Goal: Task Accomplishment & Management: Manage account settings

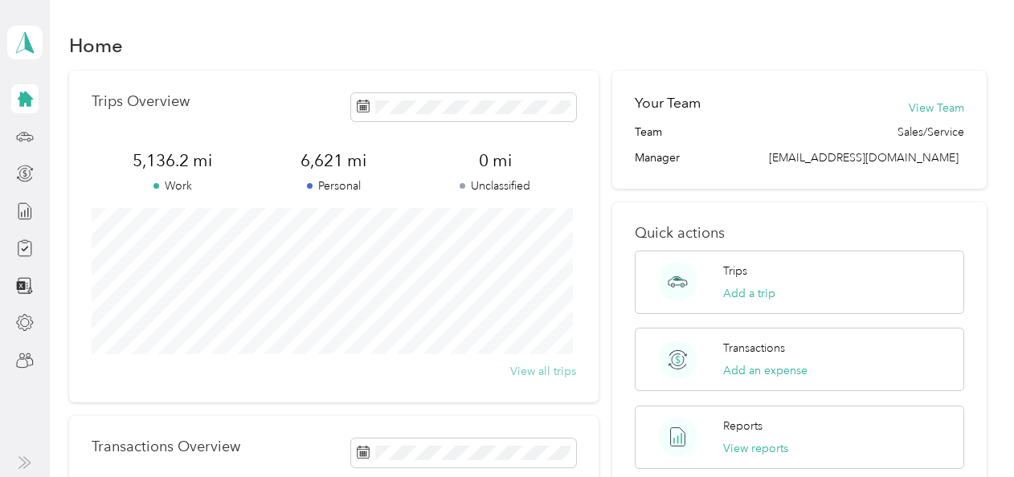
scroll to position [3, 0]
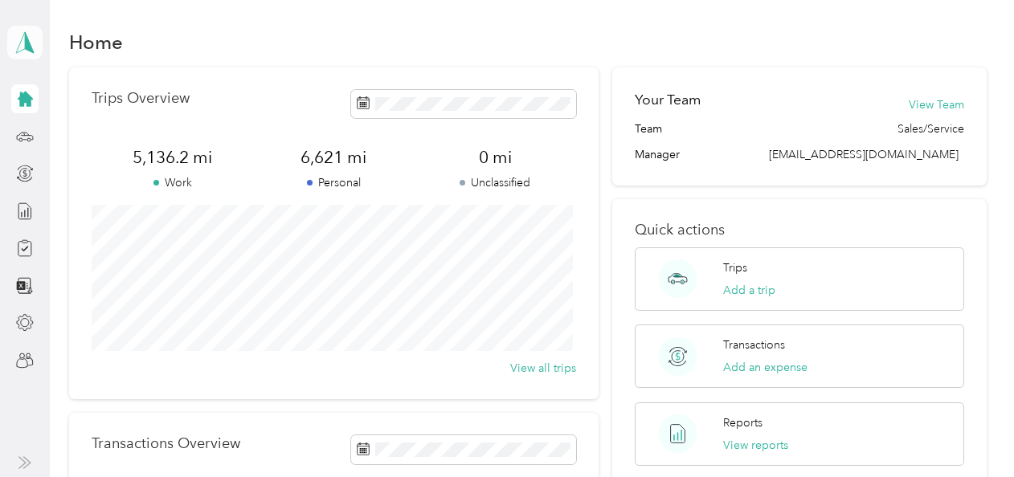
click at [23, 41] on icon at bounding box center [25, 42] width 24 height 23
click at [63, 133] on div "Team dashboard" at bounding box center [64, 127] width 86 height 17
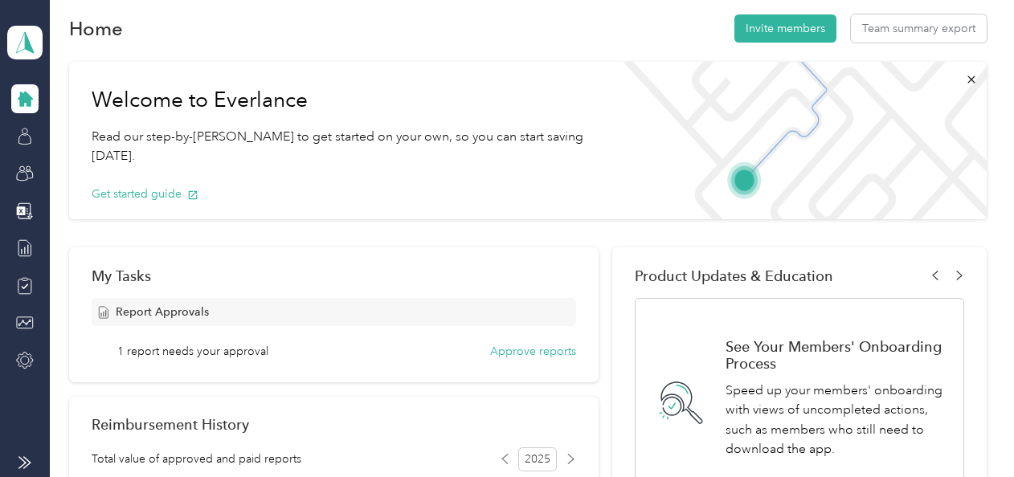
scroll to position [19, 0]
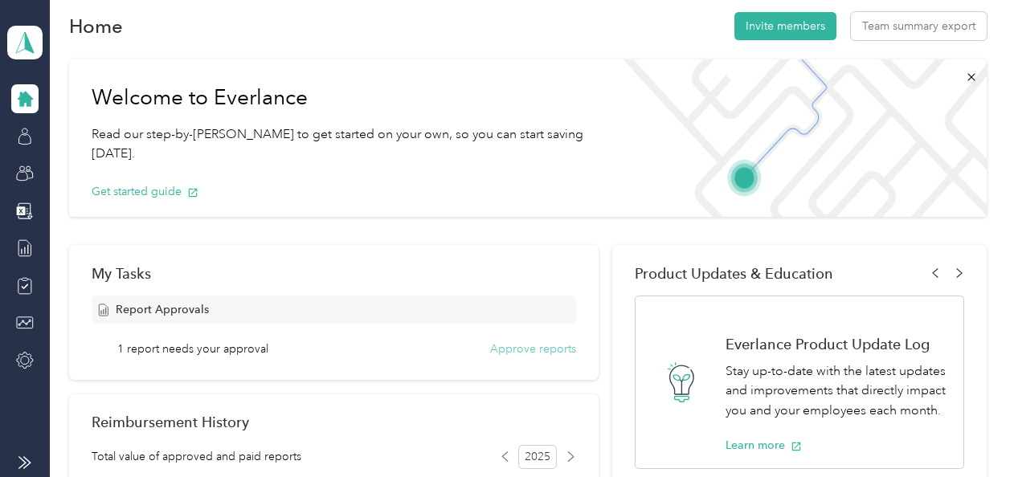
click at [502, 350] on button "Approve reports" at bounding box center [533, 349] width 86 height 17
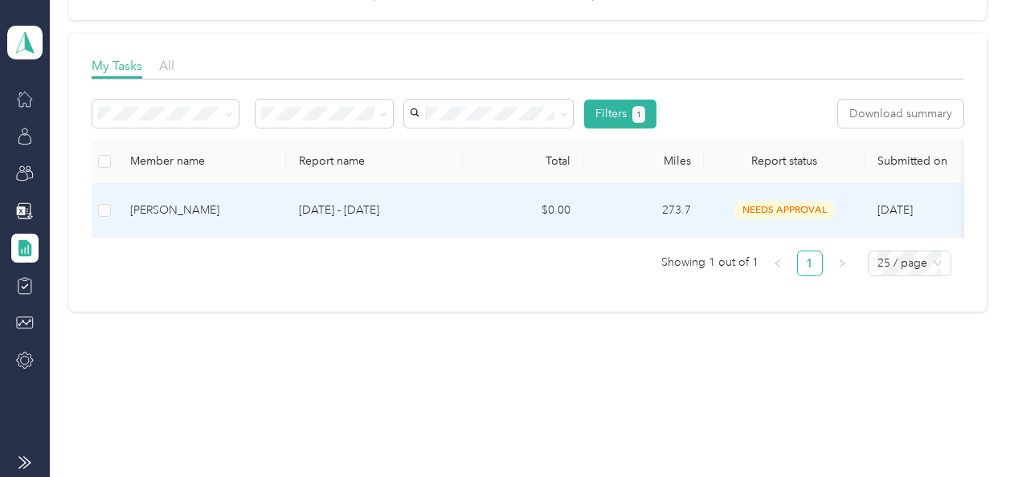
scroll to position [211, 0]
click at [489, 199] on td "$0.00" at bounding box center [523, 211] width 121 height 54
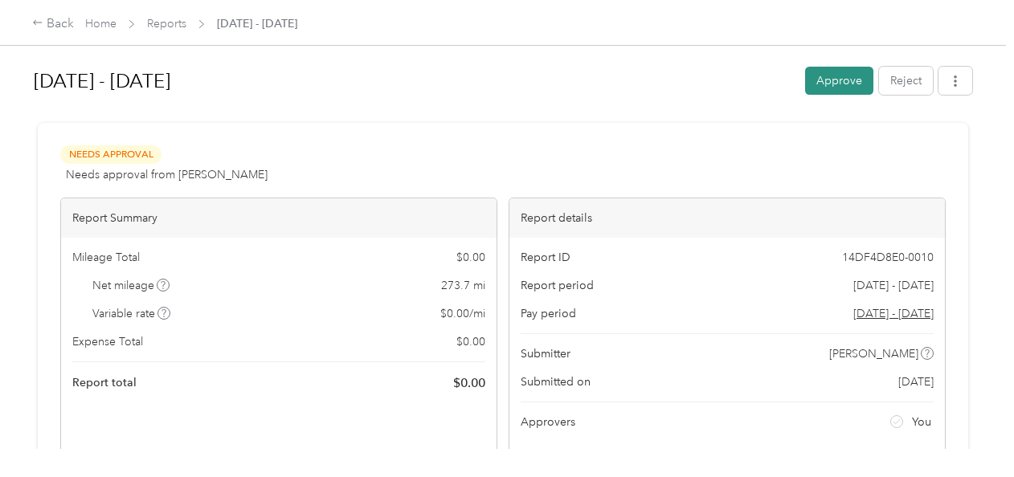
click at [838, 82] on button "Approve" at bounding box center [839, 81] width 68 height 28
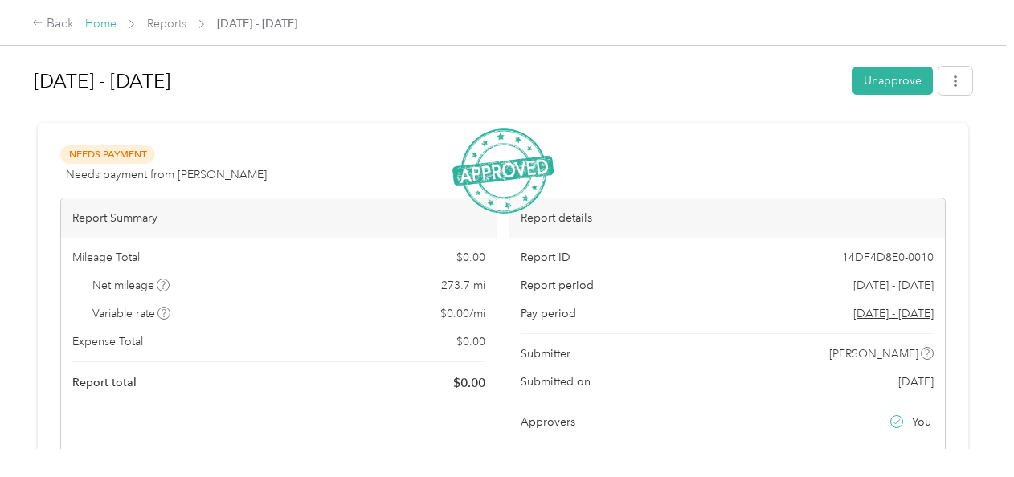
click at [99, 20] on link "Home" at bounding box center [100, 24] width 31 height 14
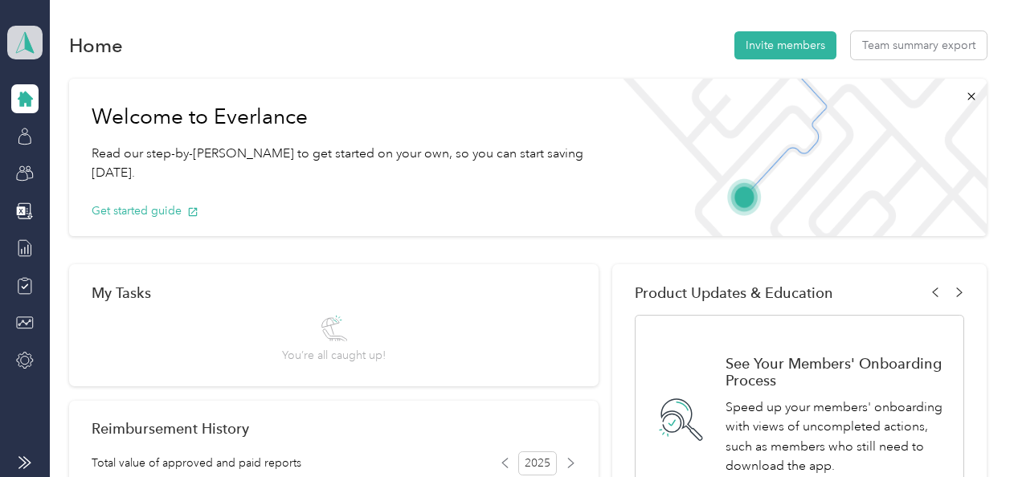
click at [25, 40] on polygon at bounding box center [29, 41] width 9 height 21
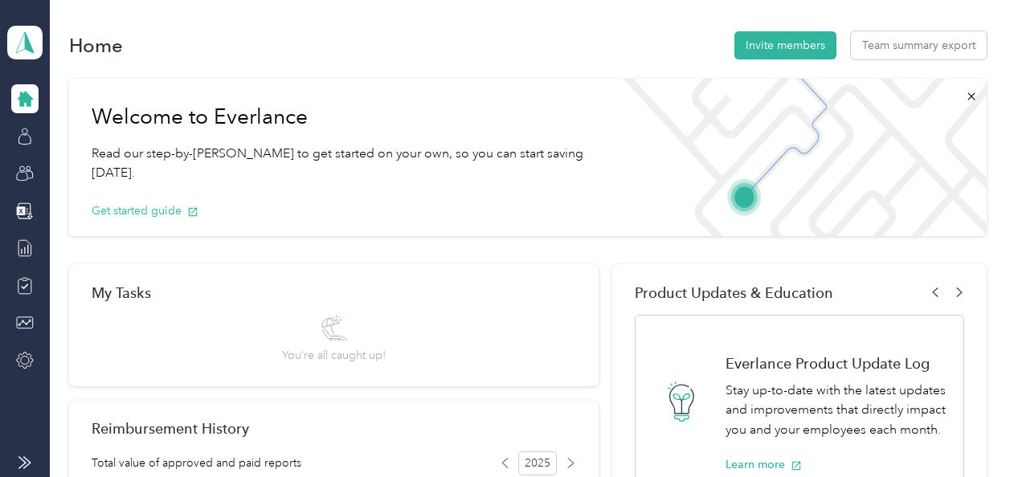
click at [57, 166] on div "Personal dashboard" at bounding box center [71, 168] width 101 height 17
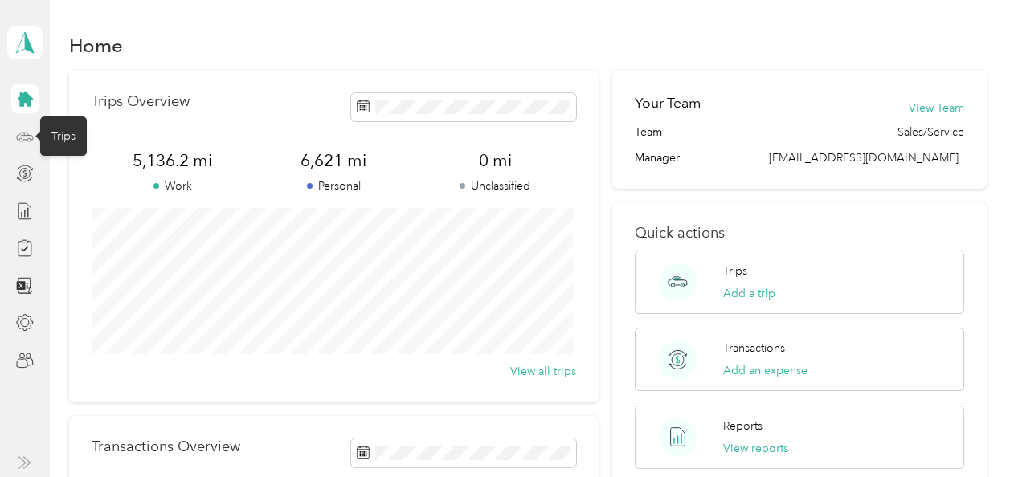
click at [24, 133] on icon at bounding box center [25, 137] width 18 height 18
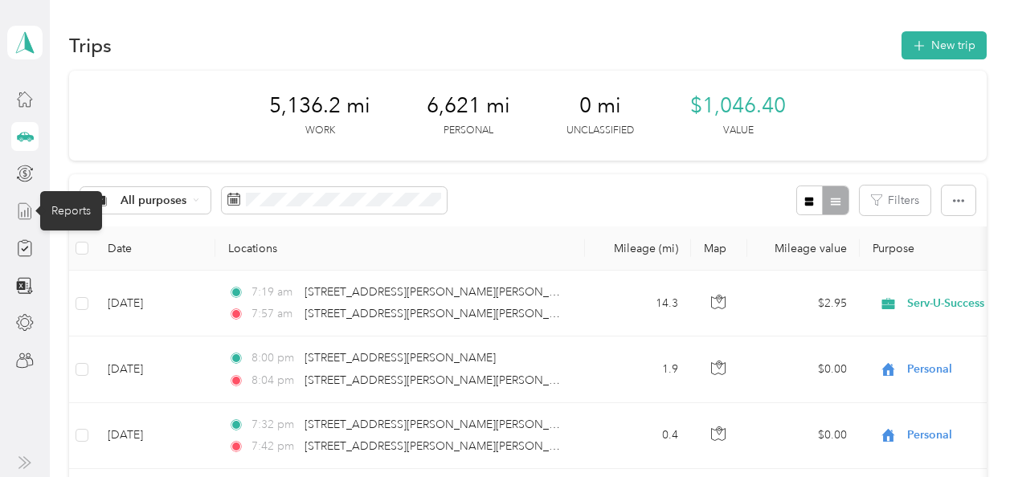
click at [23, 209] on icon at bounding box center [25, 212] width 18 height 18
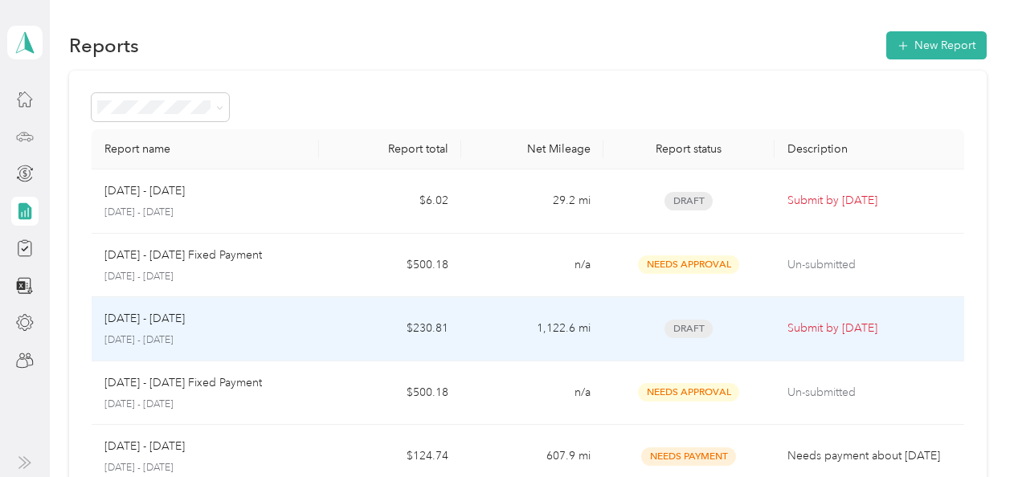
click at [199, 330] on div "[DATE] - [DATE] [DATE] - [DATE]" at bounding box center [205, 329] width 202 height 38
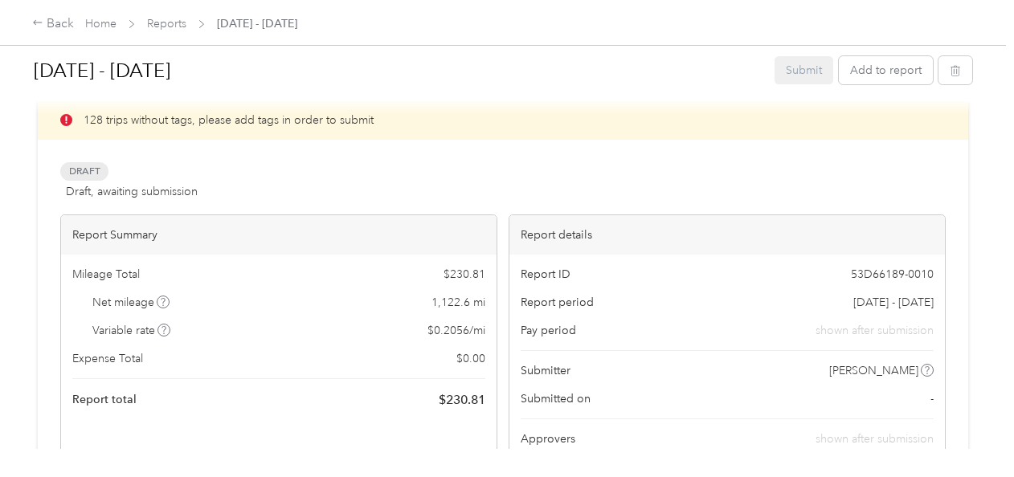
scroll to position [63, 0]
click at [860, 72] on button "Add to report" at bounding box center [886, 70] width 94 height 28
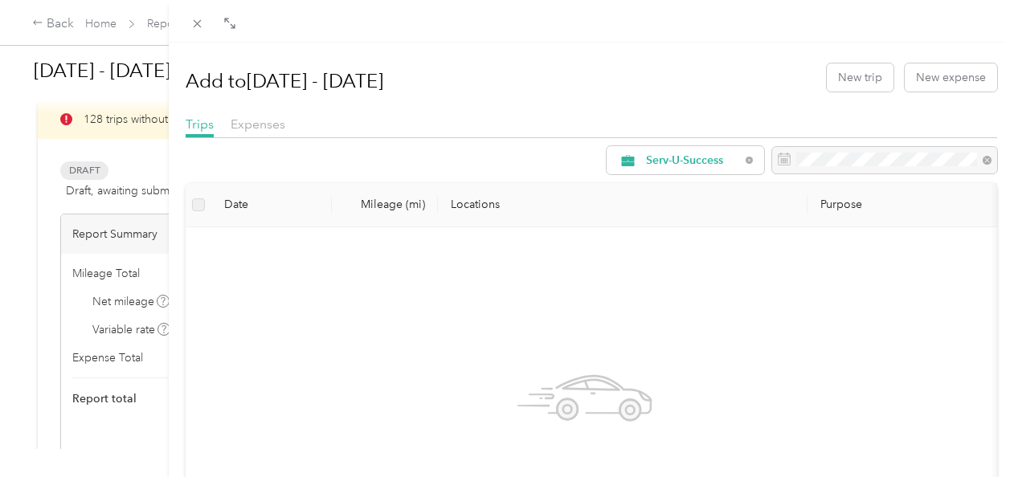
click at [60, 21] on div "Add to [DATE] - [DATE] New trip New expense Trips Expenses Serv-U-Success Date …" at bounding box center [507, 238] width 1014 height 477
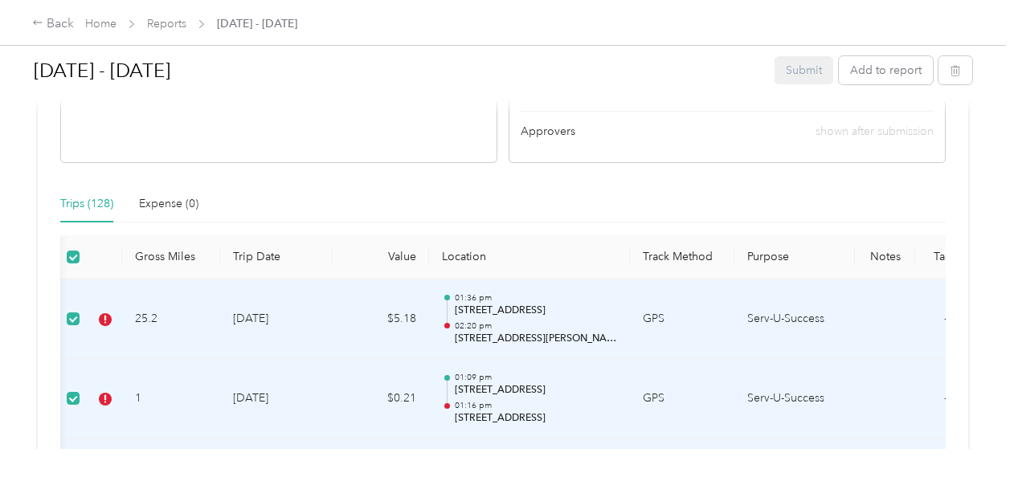
scroll to position [0, 94]
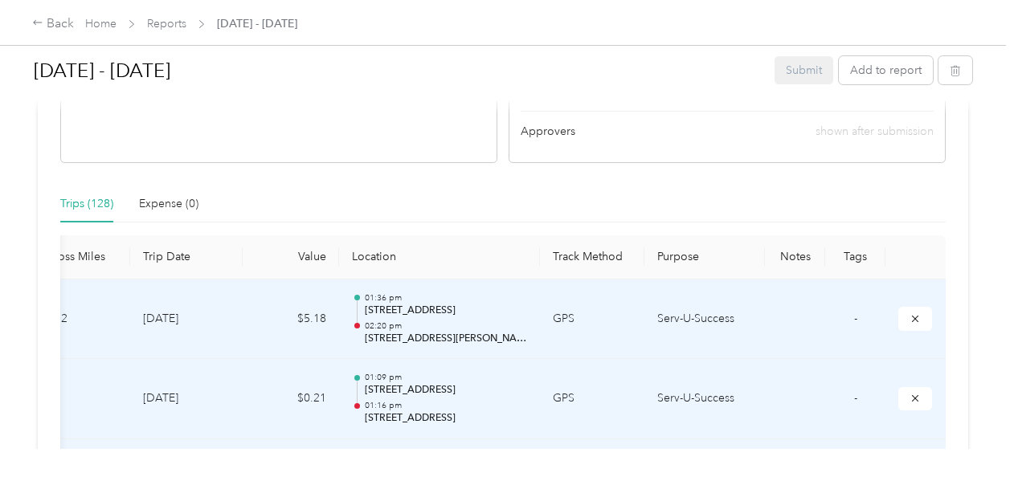
click at [860, 259] on th "Tags" at bounding box center [855, 257] width 60 height 44
click at [649, 297] on td "Serv-U-Success" at bounding box center [705, 320] width 121 height 80
click at [477, 249] on th "Location" at bounding box center [439, 257] width 201 height 44
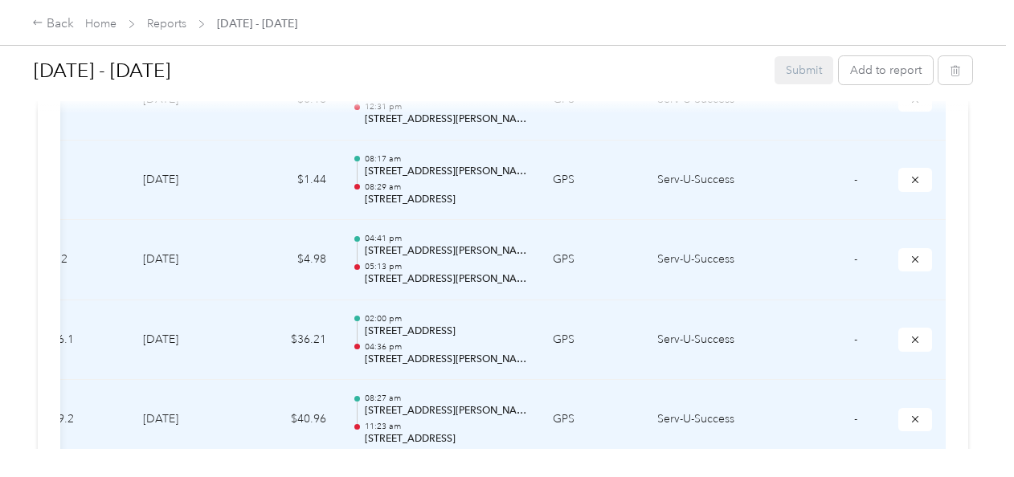
scroll to position [0, 92]
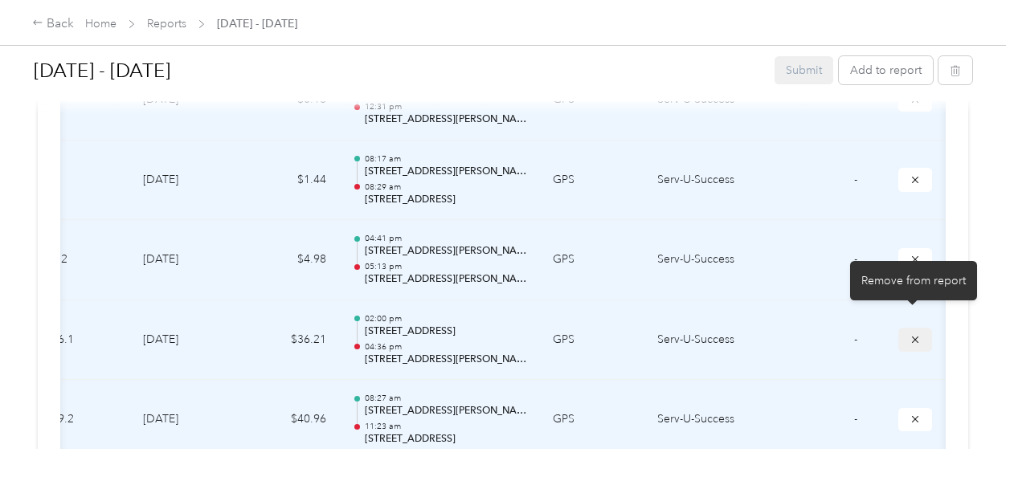
click at [916, 334] on icon "submit" at bounding box center [915, 339] width 11 height 11
click at [911, 328] on button "submit" at bounding box center [916, 339] width 34 height 23
click at [900, 278] on div "Remove from report" at bounding box center [913, 280] width 127 height 39
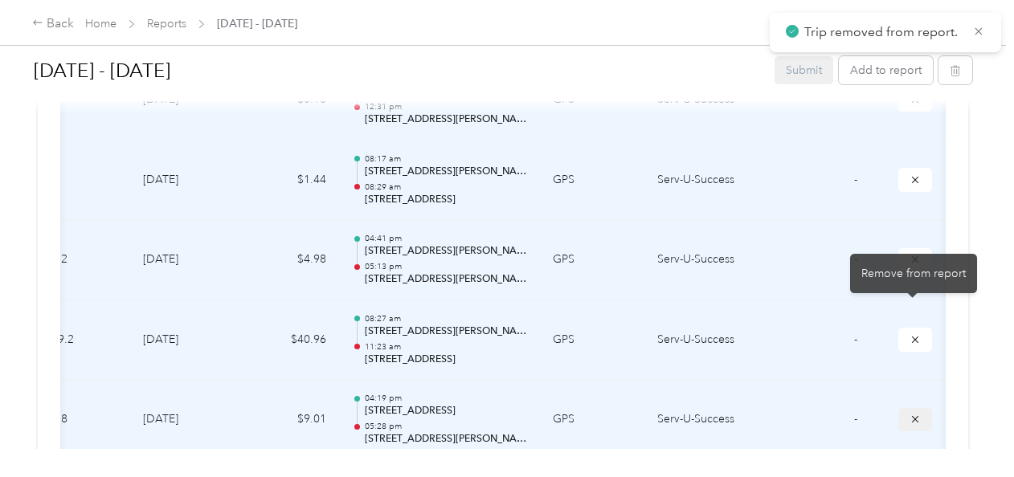
click at [915, 414] on icon "submit" at bounding box center [915, 419] width 11 height 11
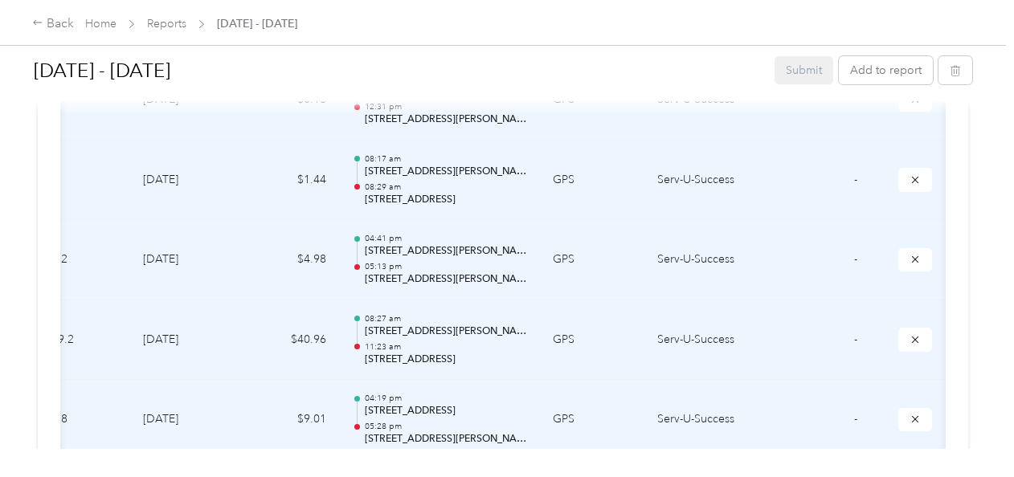
scroll to position [0, 93]
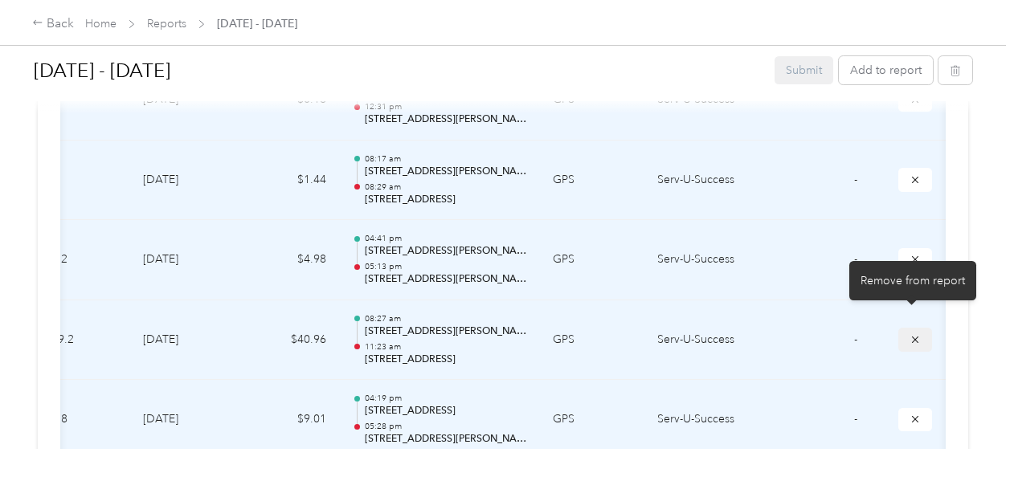
click at [910, 334] on icon "submit" at bounding box center [915, 339] width 11 height 11
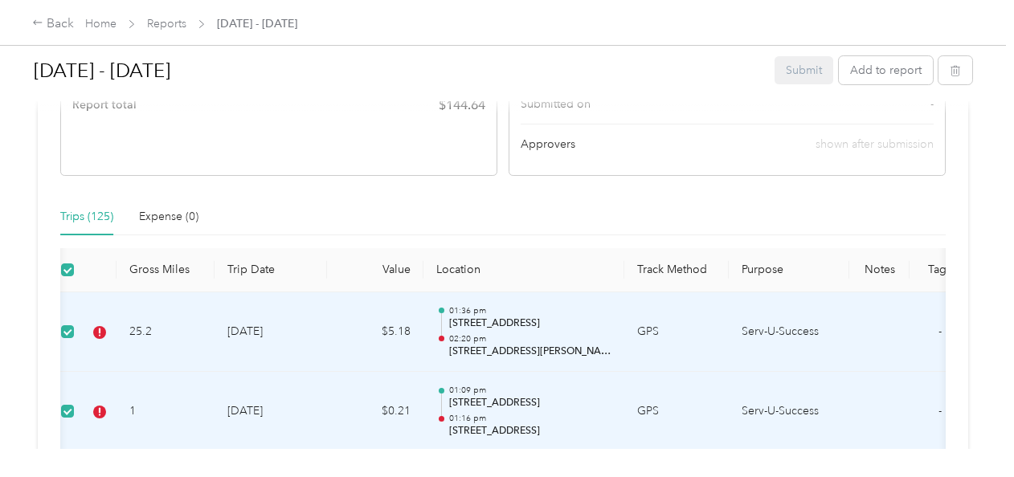
scroll to position [0, 6]
drag, startPoint x: 328, startPoint y: 320, endPoint x: 300, endPoint y: 236, distance: 88.2
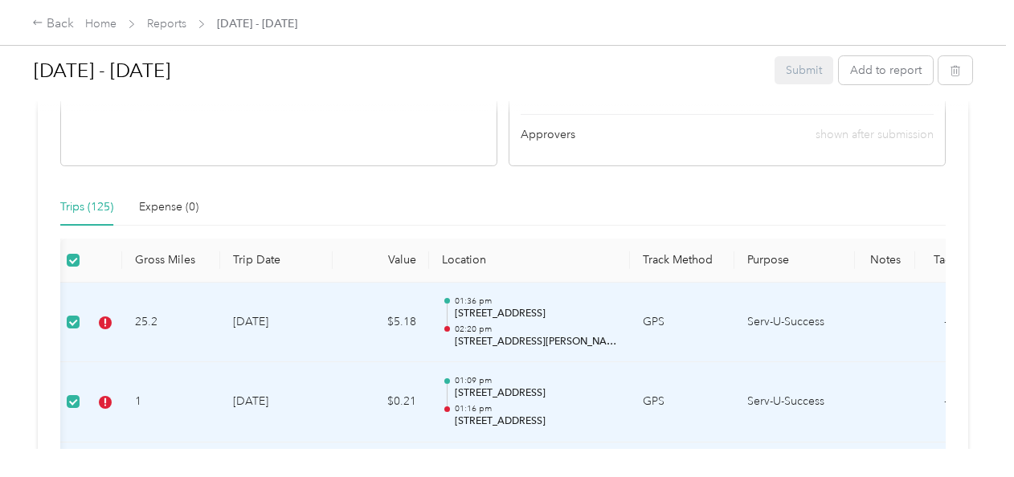
scroll to position [0, 94]
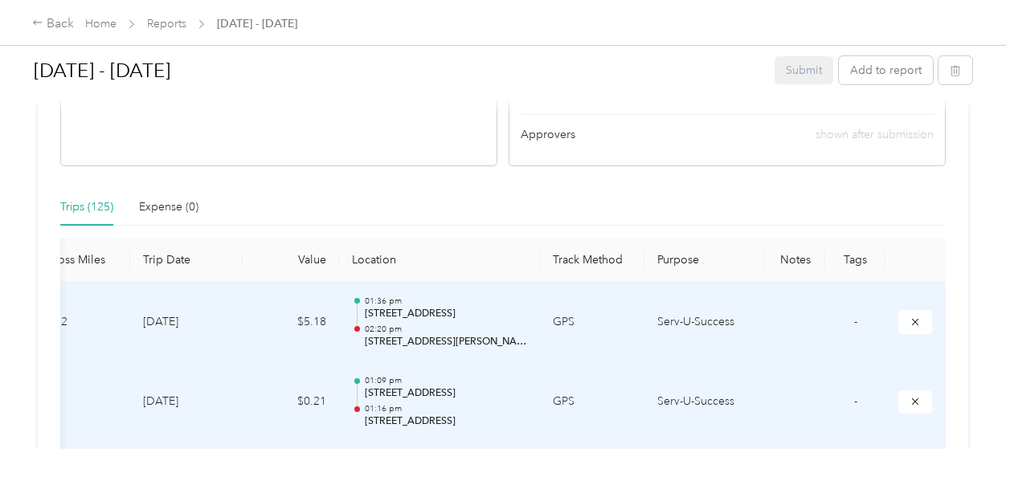
click at [852, 259] on th "Tags" at bounding box center [855, 261] width 60 height 44
click at [854, 309] on td "-" at bounding box center [855, 323] width 60 height 80
click at [850, 261] on th "Tags" at bounding box center [855, 261] width 60 height 44
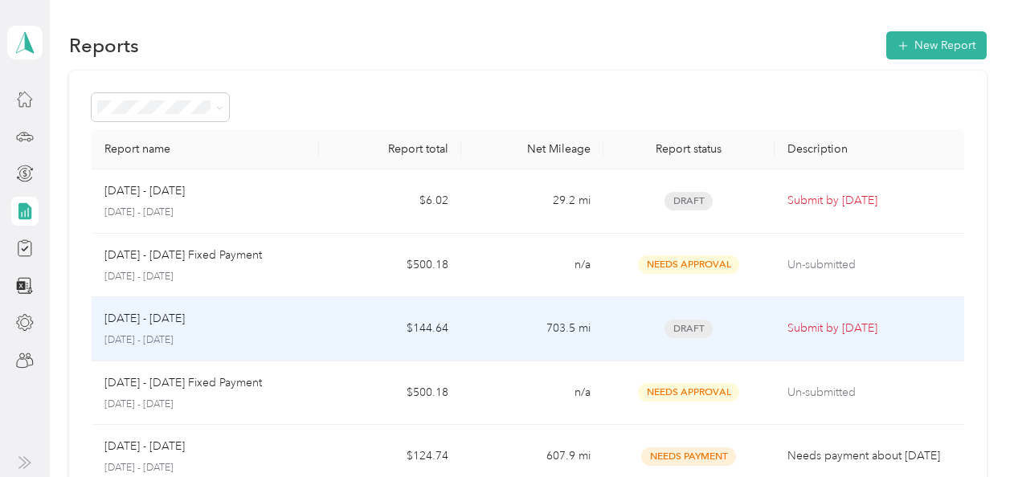
click at [255, 320] on div "[DATE] - [DATE]" at bounding box center [205, 319] width 202 height 18
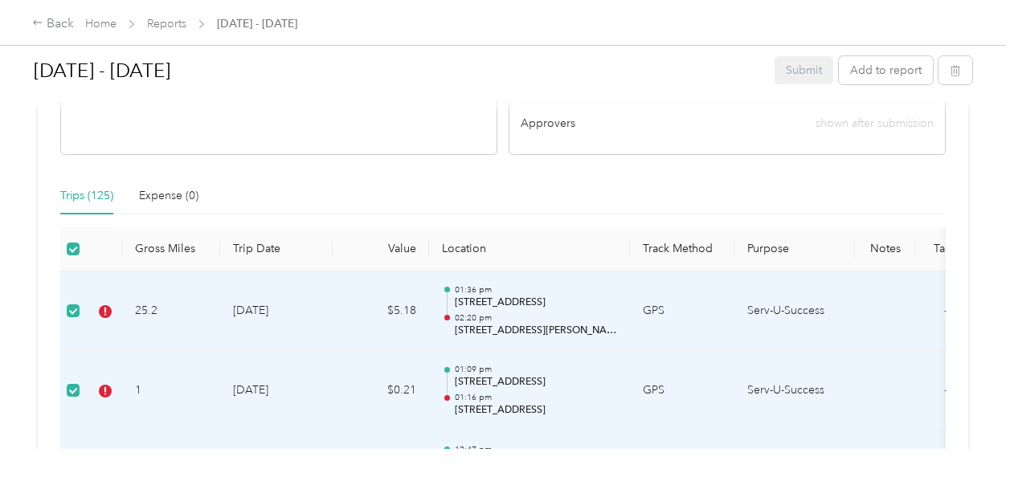
scroll to position [378, 0]
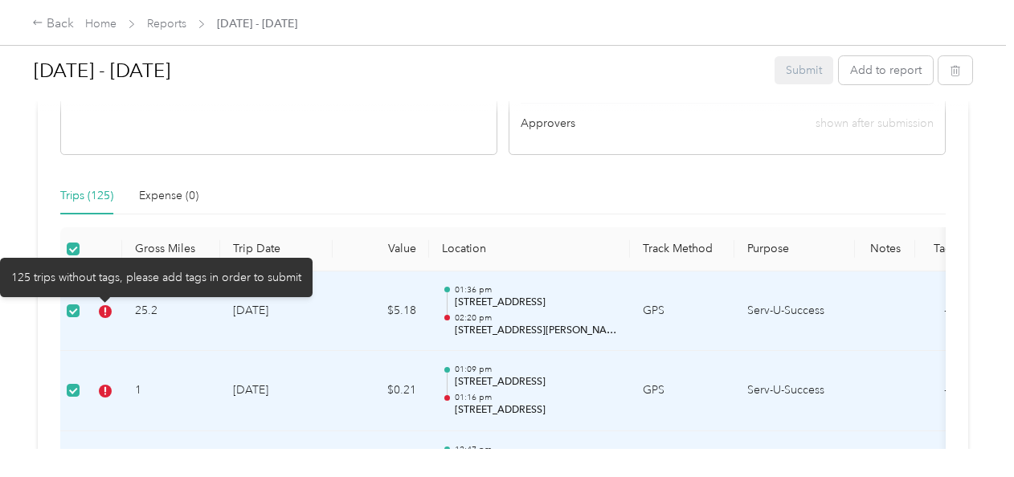
click at [108, 312] on icon at bounding box center [105, 311] width 13 height 13
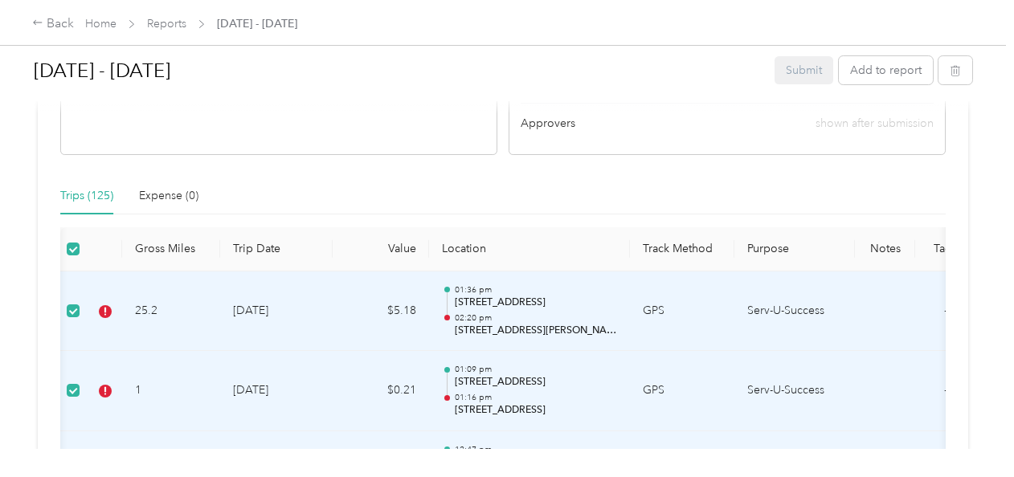
scroll to position [0, 94]
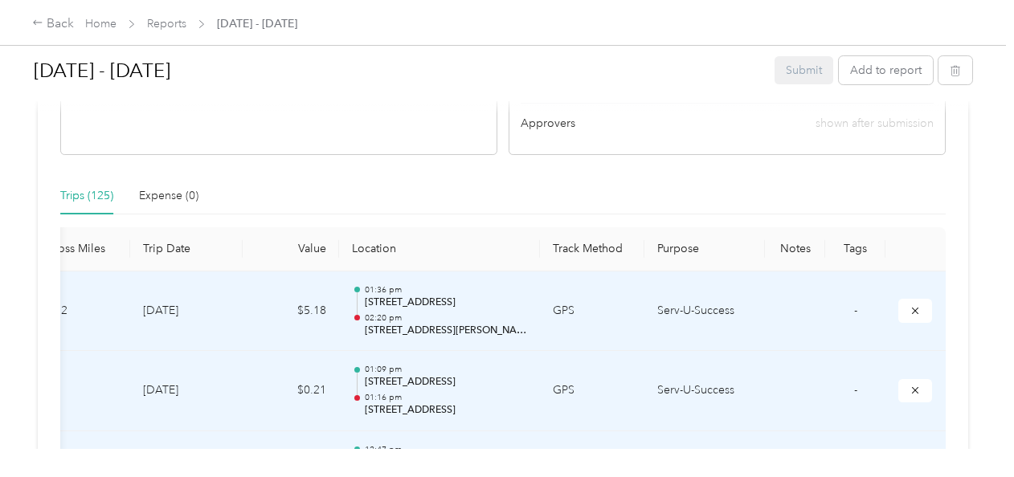
click at [579, 191] on div "Trips (125) Expense (0)" at bounding box center [503, 196] width 886 height 37
click at [410, 245] on th "Location" at bounding box center [439, 249] width 201 height 44
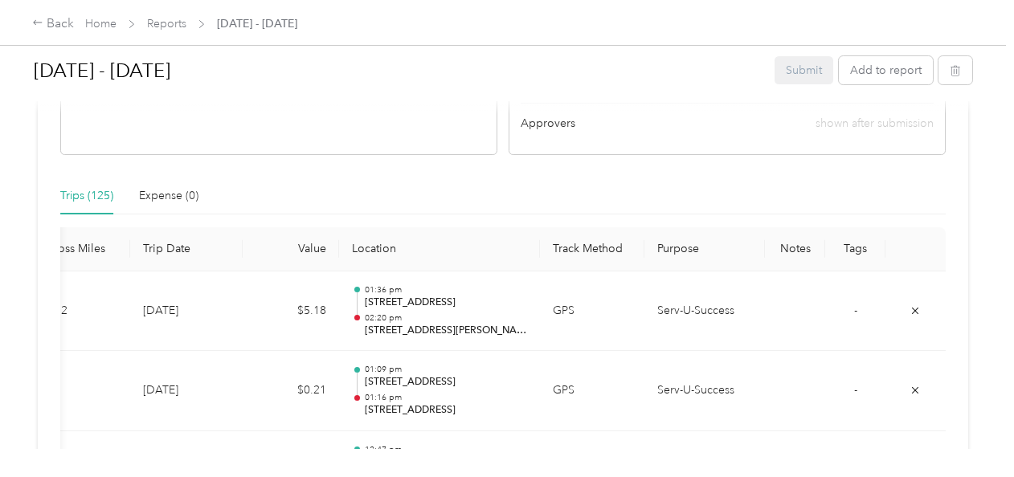
click at [855, 246] on th "Tags" at bounding box center [855, 249] width 60 height 44
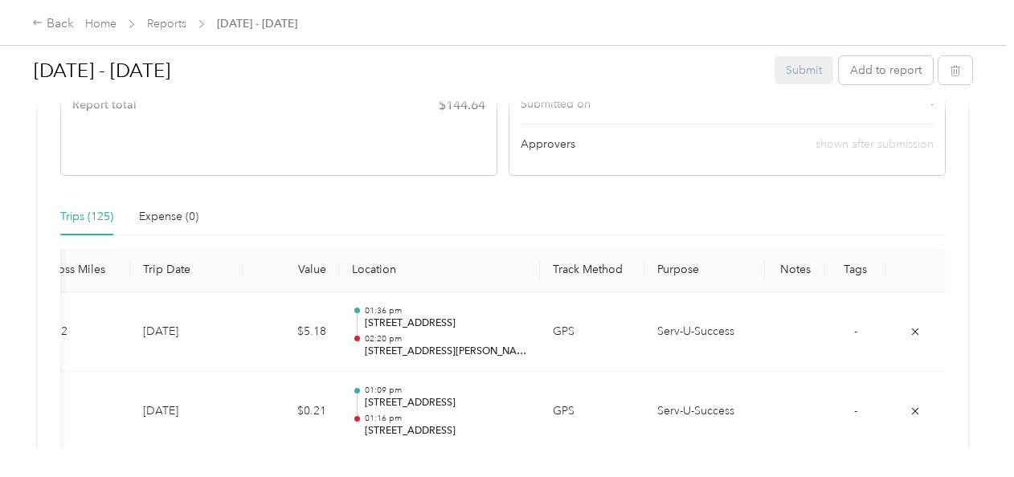
scroll to position [334, 0]
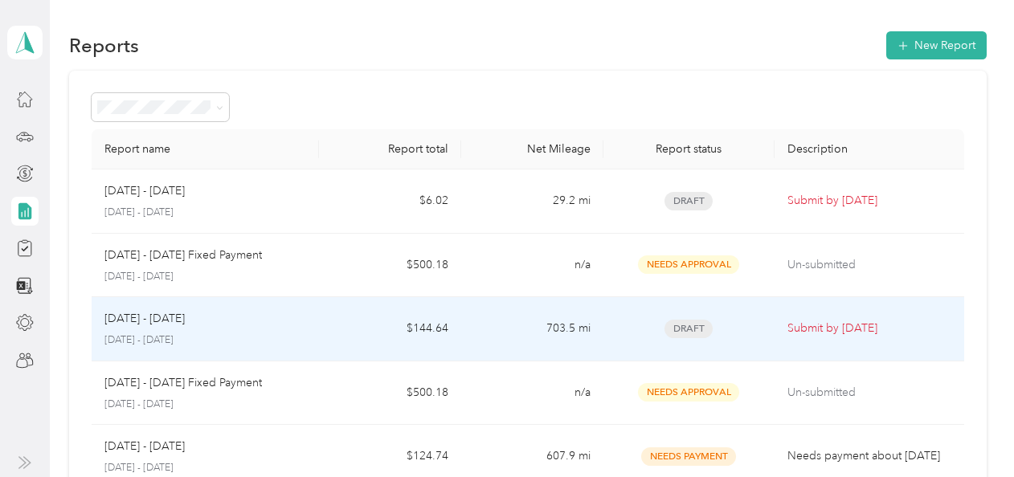
click at [215, 328] on div "[DATE] - [DATE] [DATE] - [DATE]" at bounding box center [205, 329] width 202 height 38
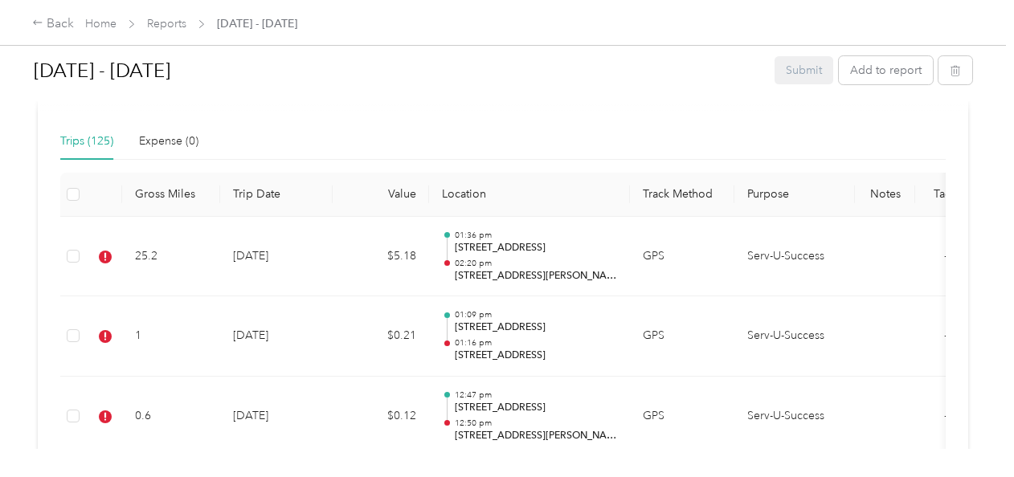
scroll to position [432, 0]
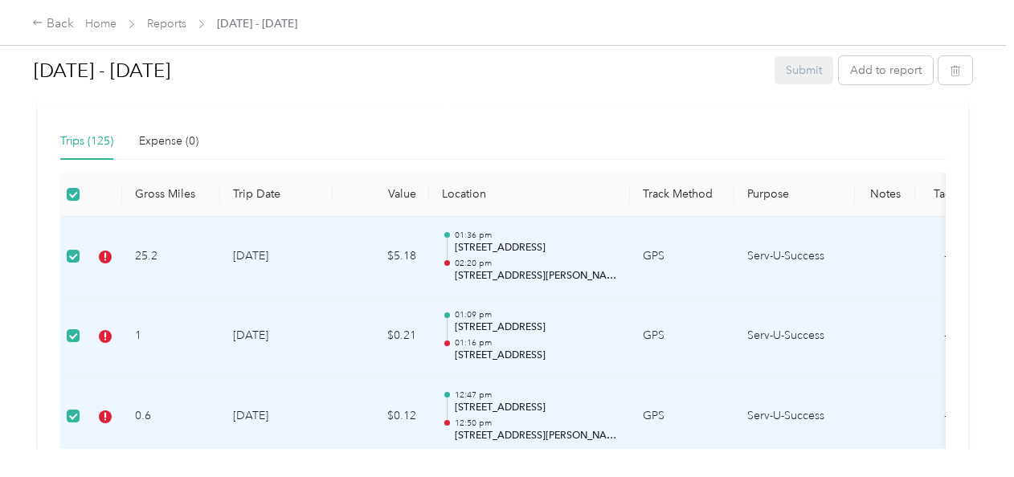
click at [78, 140] on div "Trips (125)" at bounding box center [86, 142] width 53 height 18
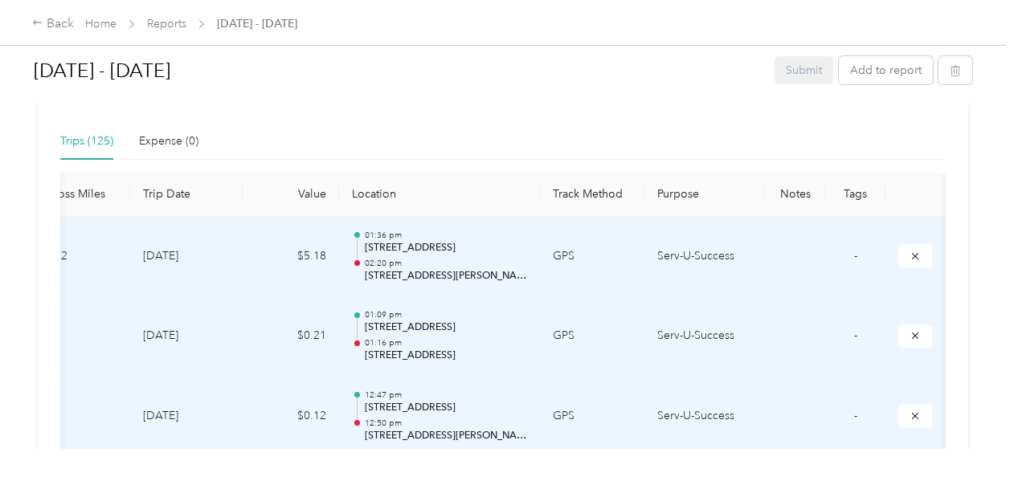
scroll to position [0, 93]
click at [849, 191] on th "Tags" at bounding box center [855, 195] width 60 height 44
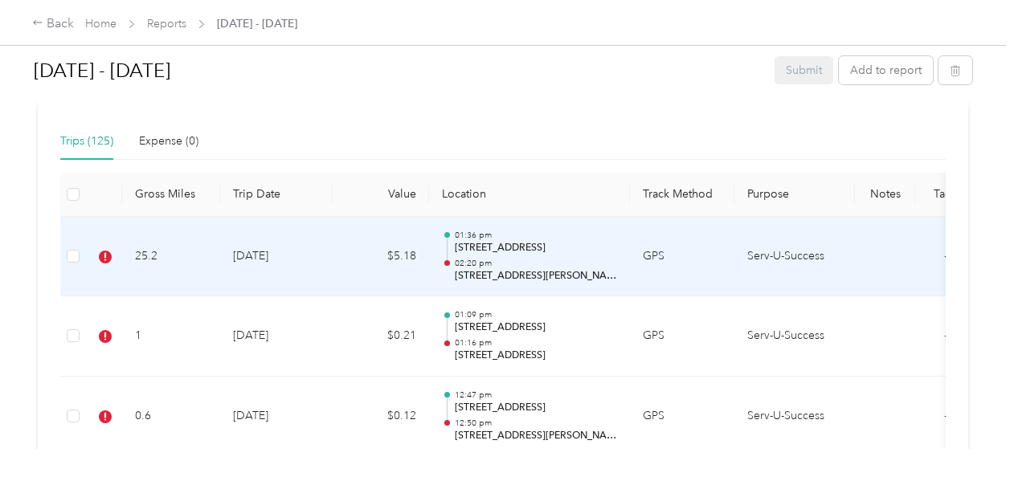
click at [172, 252] on td "25.2" at bounding box center [171, 257] width 98 height 80
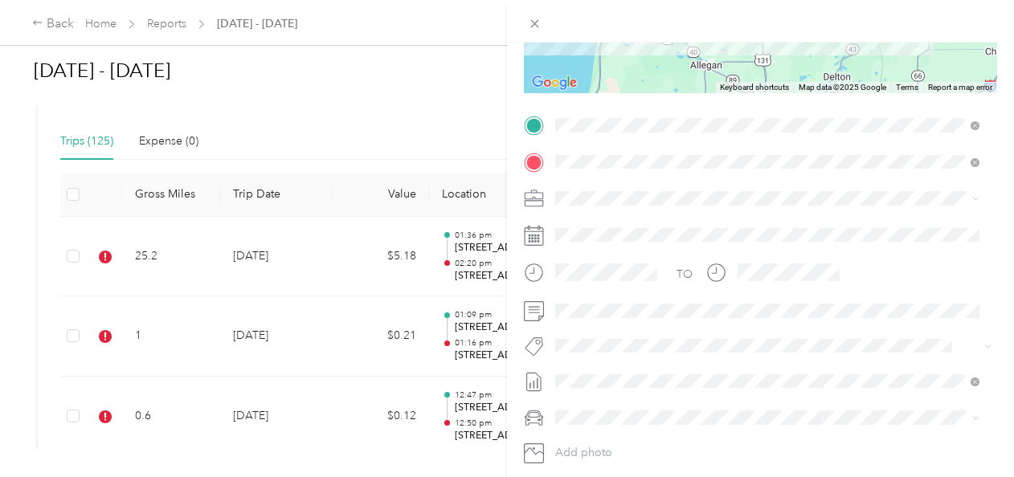
scroll to position [276, 0]
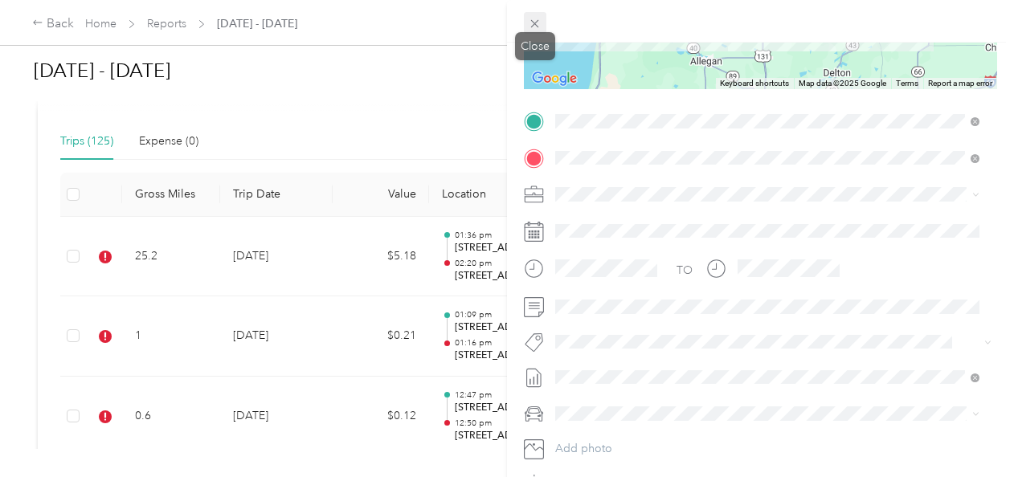
click at [533, 23] on icon at bounding box center [535, 24] width 14 height 14
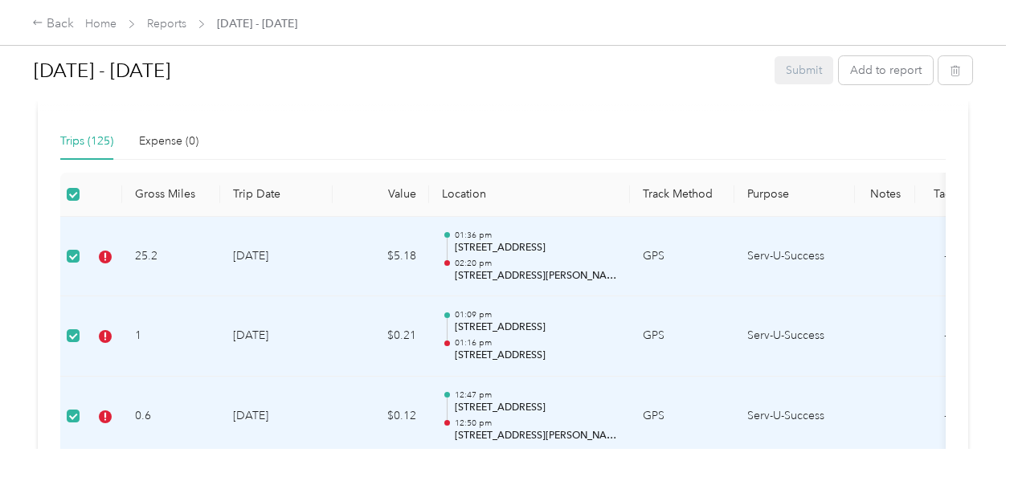
scroll to position [0, 94]
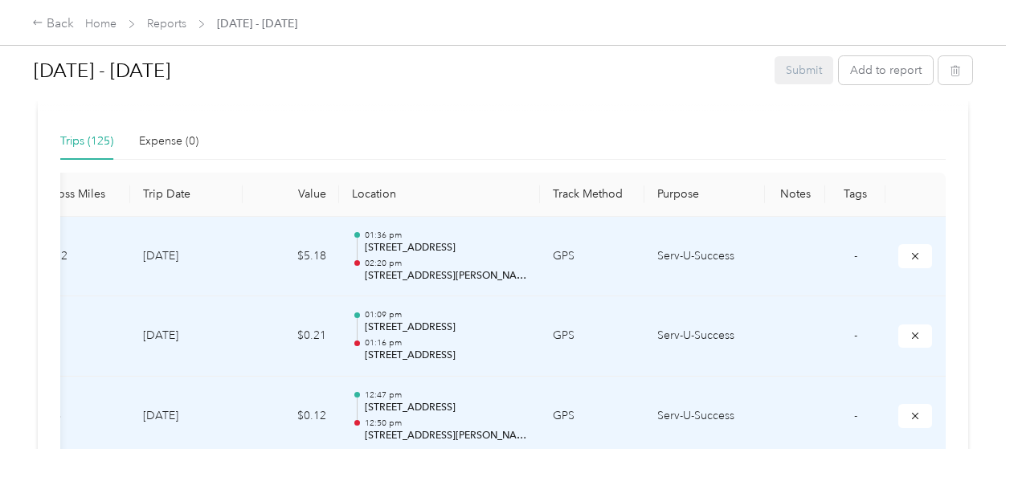
click at [863, 190] on th "Tags" at bounding box center [855, 195] width 60 height 44
drag, startPoint x: 863, startPoint y: 190, endPoint x: 741, endPoint y: 110, distance: 145.8
click at [741, 110] on div at bounding box center [503, 105] width 939 height 17
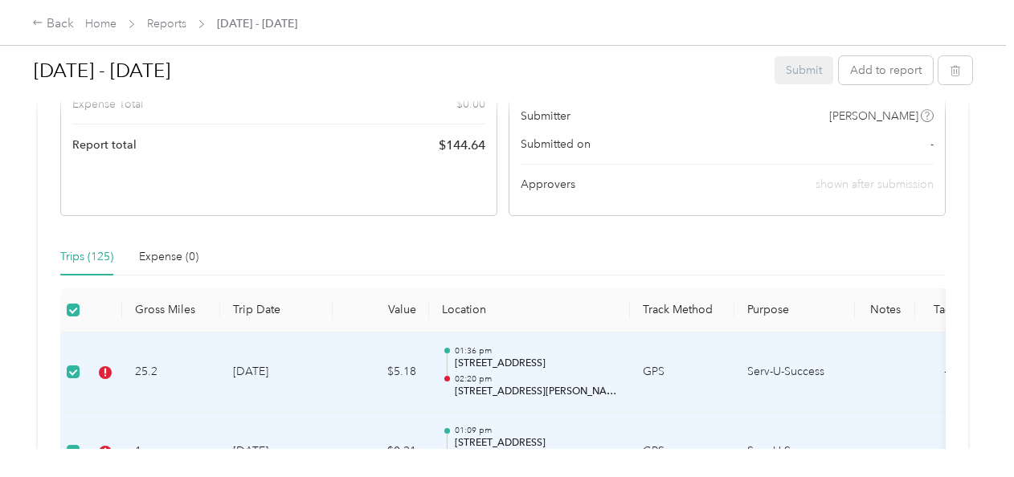
scroll to position [316, 0]
click at [249, 308] on th "Trip Date" at bounding box center [276, 311] width 113 height 44
click at [323, 309] on th "Trip Date" at bounding box center [276, 311] width 113 height 44
click at [402, 310] on th "Value" at bounding box center [381, 311] width 96 height 44
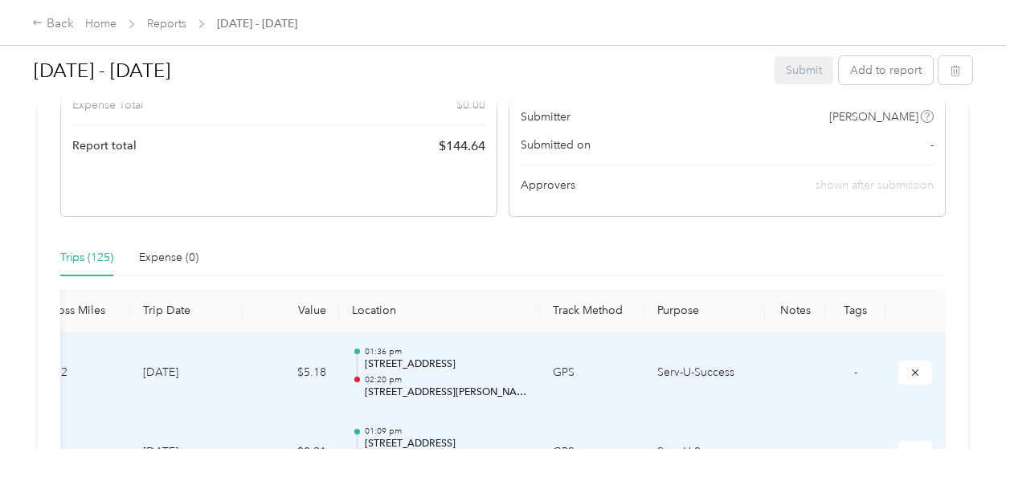
click at [455, 248] on div "Trips (125) Expense (0)" at bounding box center [503, 258] width 886 height 37
click at [252, 360] on td "$5.18" at bounding box center [291, 374] width 96 height 80
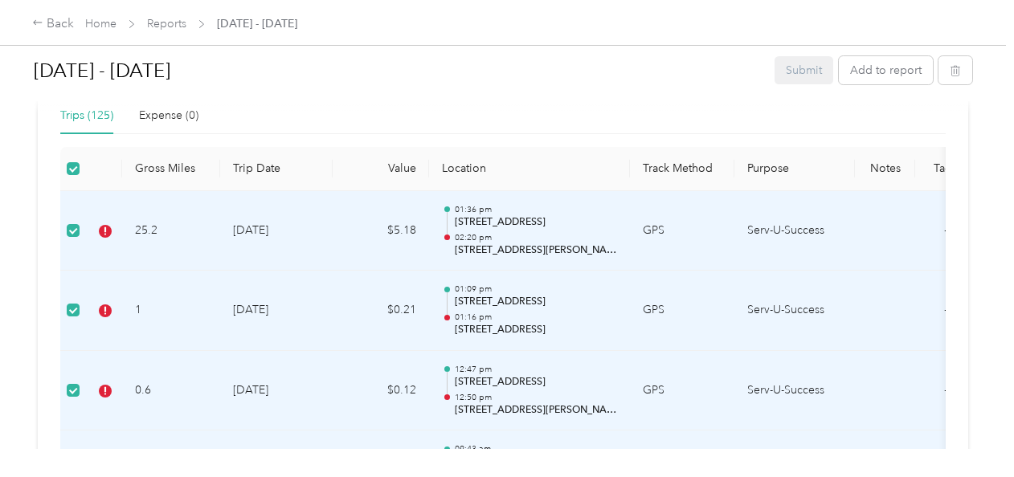
scroll to position [457, 0]
drag, startPoint x: 403, startPoint y: 256, endPoint x: 809, endPoint y: 167, distance: 414.6
click at [809, 167] on th "Purpose" at bounding box center [795, 170] width 121 height 44
click at [776, 169] on th "Purpose" at bounding box center [795, 170] width 121 height 44
click at [678, 167] on th "Track Method" at bounding box center [682, 170] width 104 height 44
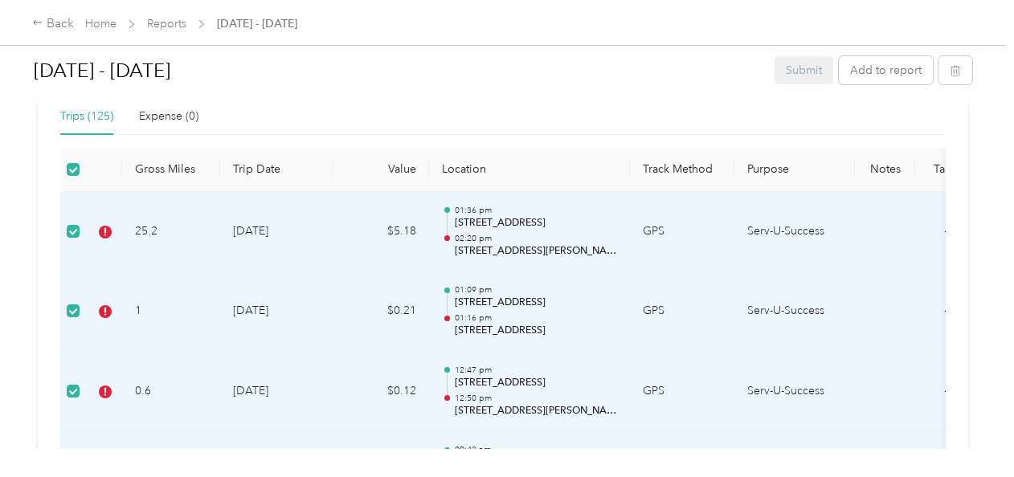
click at [544, 234] on p "02:20 pm" at bounding box center [536, 238] width 162 height 11
